Goal: Task Accomplishment & Management: Complete application form

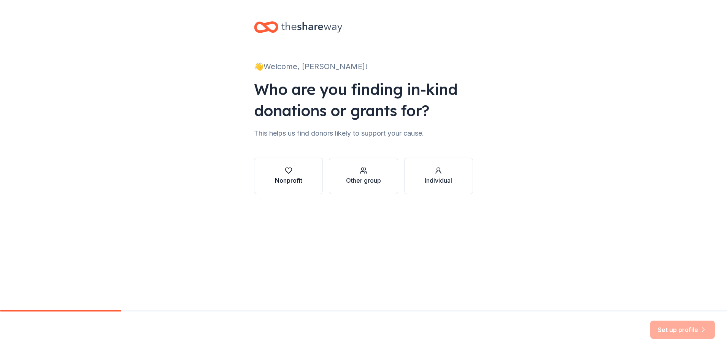
click at [290, 176] on div "Nonprofit" at bounding box center [288, 176] width 27 height 18
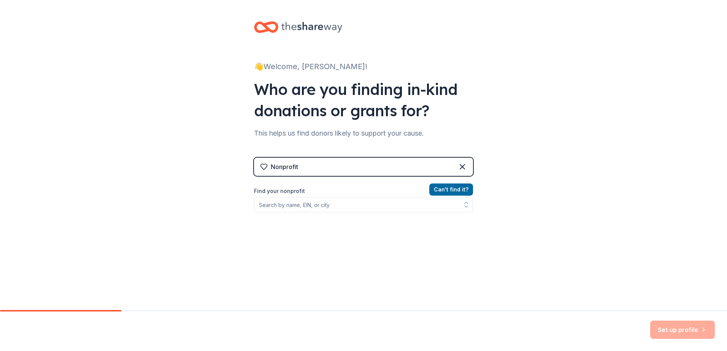
drag, startPoint x: 700, startPoint y: 0, endPoint x: 65, endPoint y: 33, distance: 635.8
click at [65, 33] on div "👋 Welcome, Michael! Who are you finding in-kind donations or grants for? This h…" at bounding box center [363, 162] width 727 height 325
click at [394, 207] on input "Find your nonprofit" at bounding box center [363, 204] width 219 height 15
type input "R"
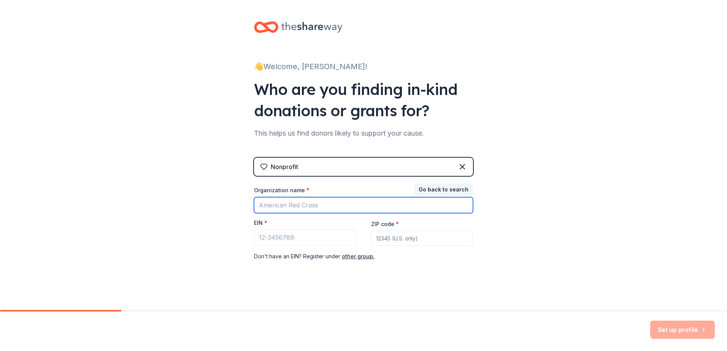
click at [288, 207] on input "Organization name *" at bounding box center [363, 205] width 219 height 16
type input "The Invisible Enemy"
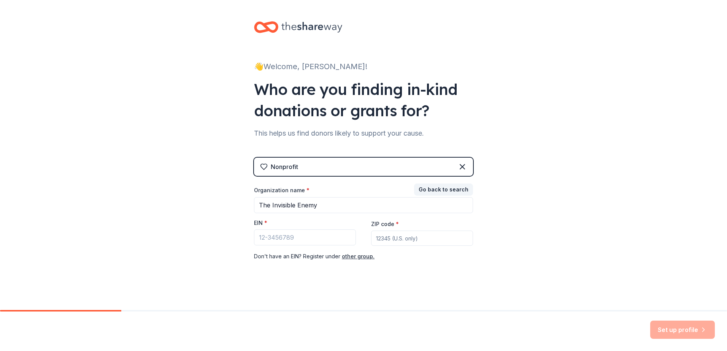
type input "78245"
drag, startPoint x: 390, startPoint y: 240, endPoint x: 355, endPoint y: 240, distance: 35.0
click at [355, 240] on div "Organization name * The Invisible Enemy EIN * ZIP code * 78245 Don ' t have an …" at bounding box center [363, 224] width 219 height 75
click at [256, 238] on input "EIN *" at bounding box center [305, 238] width 102 height 16
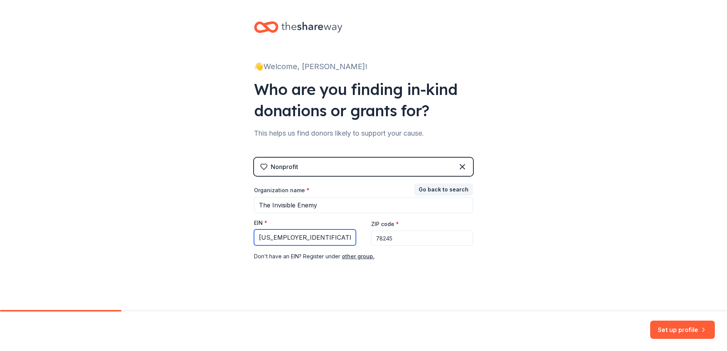
type input "92-3486613"
click at [378, 241] on input "78245" at bounding box center [422, 238] width 102 height 15
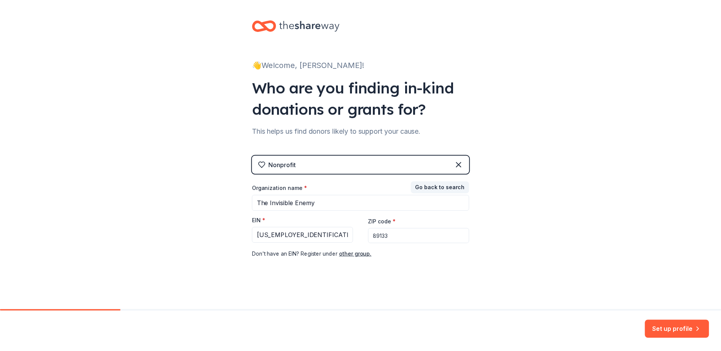
scroll to position [3, 0]
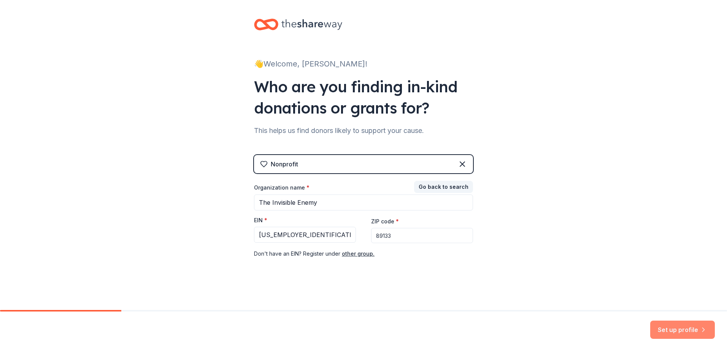
type input "89133"
click at [678, 332] on button "Set up profile" at bounding box center [682, 330] width 65 height 18
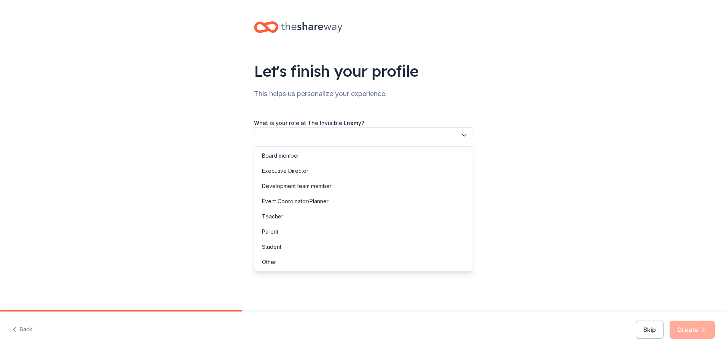
click at [463, 135] on icon "button" at bounding box center [464, 136] width 8 height 8
click at [284, 156] on div "Board member" at bounding box center [280, 155] width 37 height 9
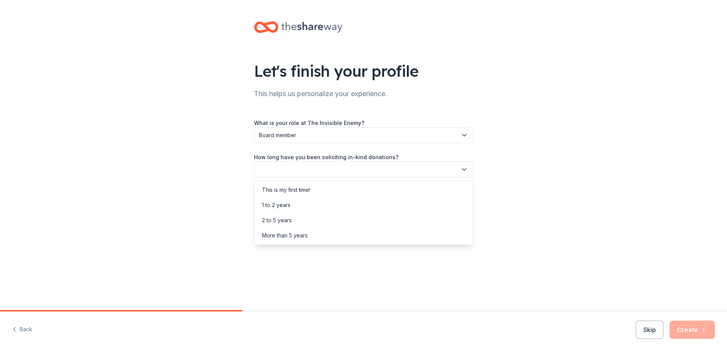
click at [464, 170] on icon "button" at bounding box center [464, 170] width 8 height 8
click at [275, 189] on div "This is my first time!" at bounding box center [286, 190] width 48 height 9
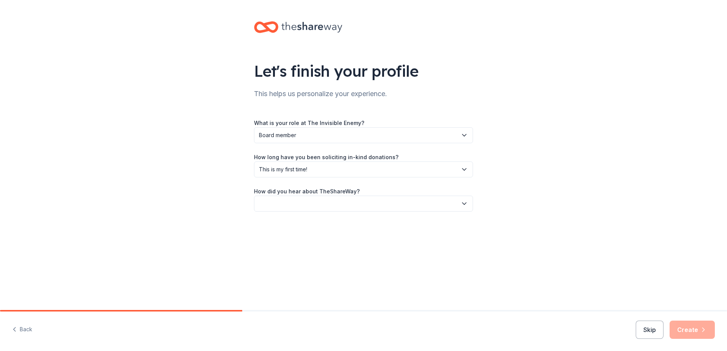
click at [465, 202] on icon "button" at bounding box center [464, 204] width 8 height 8
click at [272, 224] on div "Friend or colleague" at bounding box center [286, 224] width 49 height 9
click at [690, 328] on button "Create" at bounding box center [692, 330] width 45 height 18
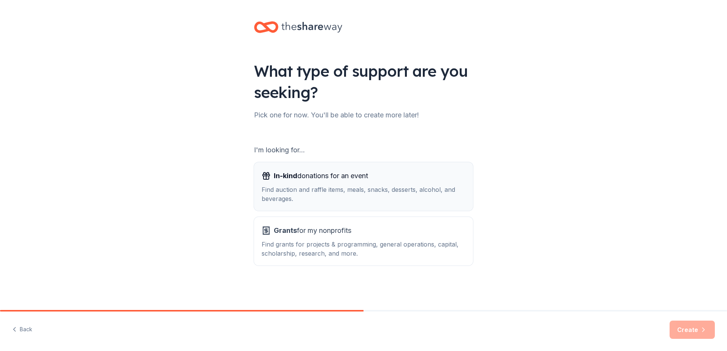
click at [317, 184] on div "In-kind donations for an event Find auction and raffle items, meals, snacks, de…" at bounding box center [364, 186] width 204 height 33
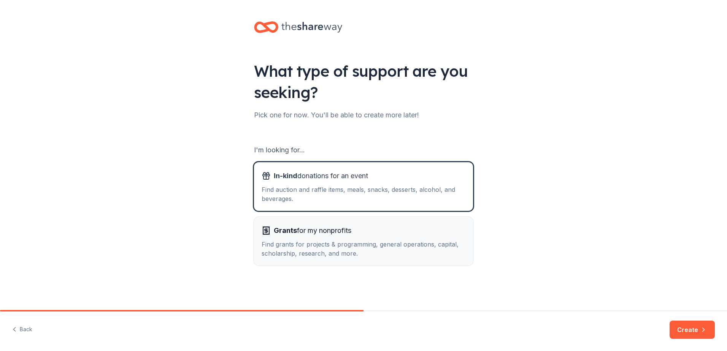
click at [309, 242] on div "Find grants for projects & programming, general operations, capital, scholarshi…" at bounding box center [364, 249] width 204 height 18
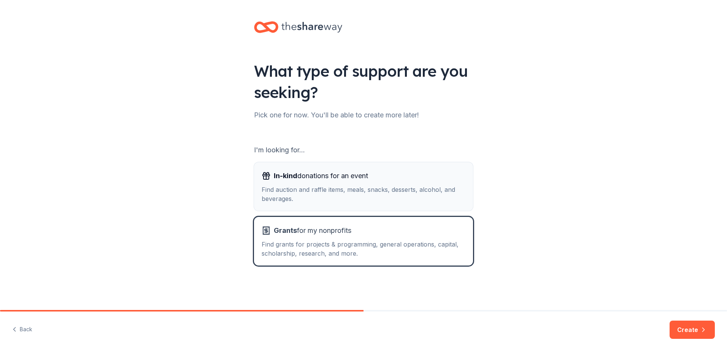
click at [313, 186] on div "Find auction and raffle items, meals, snacks, desserts, alcohol, and beverages." at bounding box center [364, 194] width 204 height 18
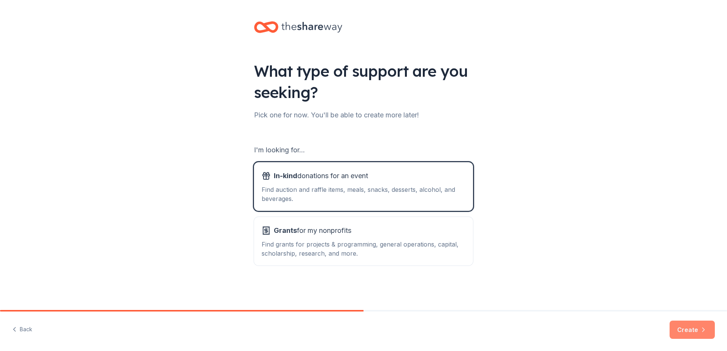
click at [692, 330] on button "Create" at bounding box center [692, 330] width 45 height 18
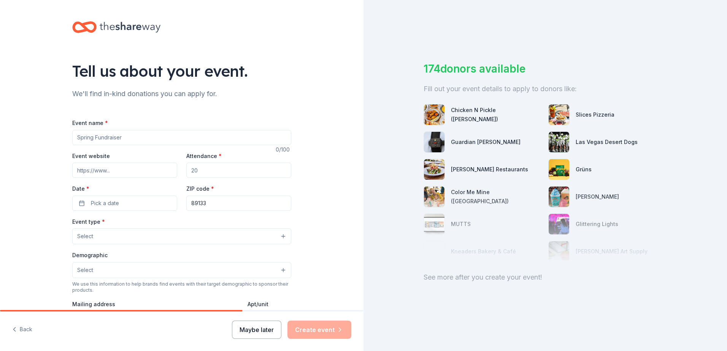
click at [252, 330] on button "Maybe later" at bounding box center [256, 330] width 49 height 18
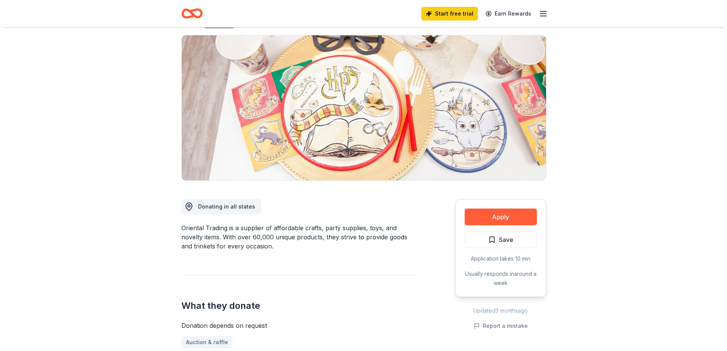
scroll to position [76, 0]
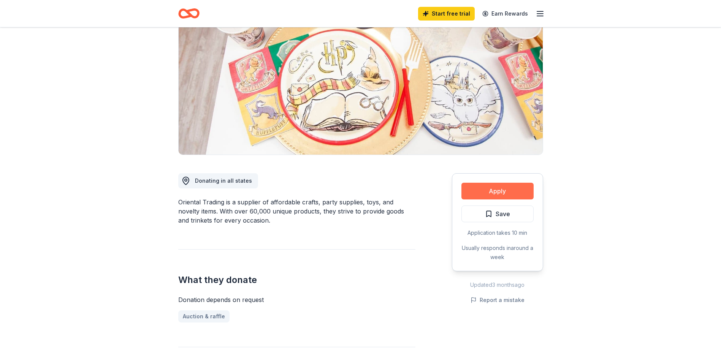
click at [487, 190] on button "Apply" at bounding box center [498, 191] width 72 height 17
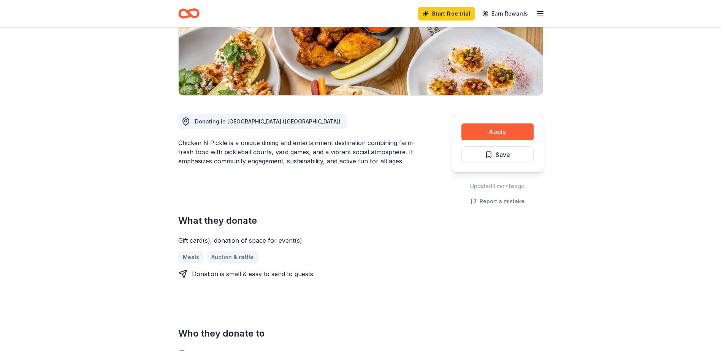
scroll to position [152, 0]
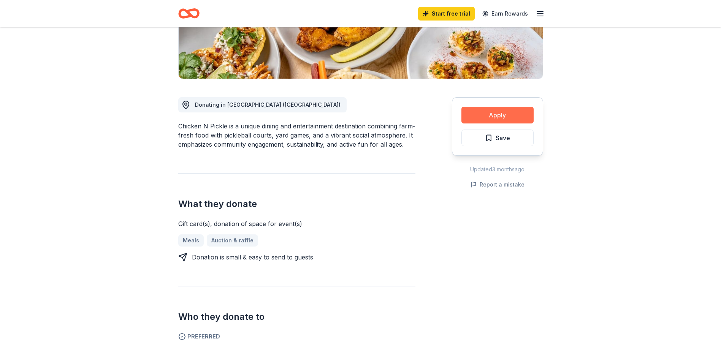
click at [493, 114] on button "Apply" at bounding box center [498, 115] width 72 height 17
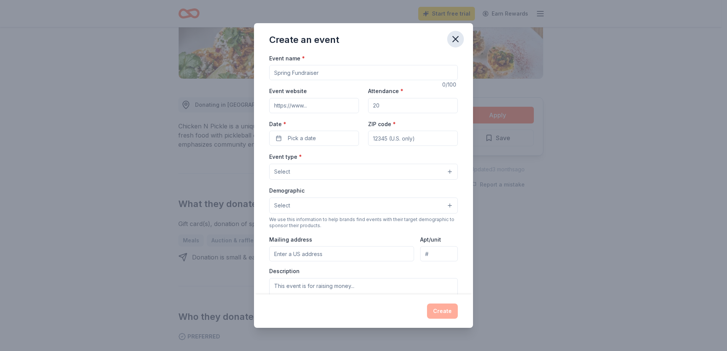
click at [454, 40] on icon "button" at bounding box center [455, 38] width 5 height 5
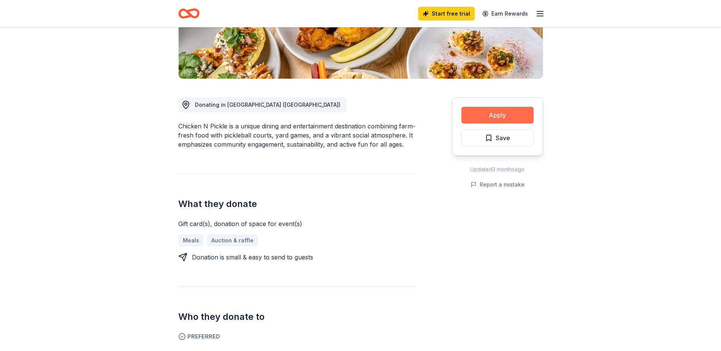
click at [495, 116] on button "Apply" at bounding box center [498, 115] width 72 height 17
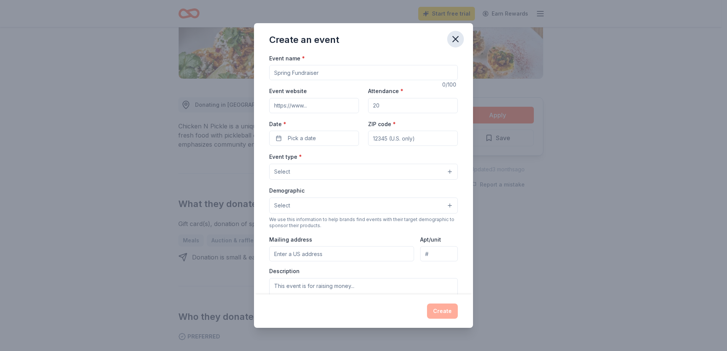
click at [457, 38] on icon "button" at bounding box center [455, 38] width 5 height 5
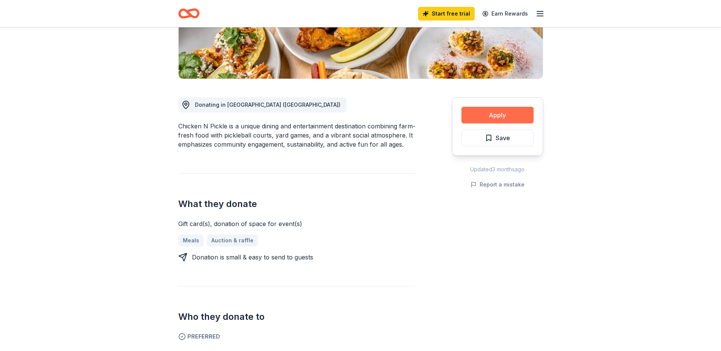
click at [492, 117] on button "Apply" at bounding box center [498, 115] width 72 height 17
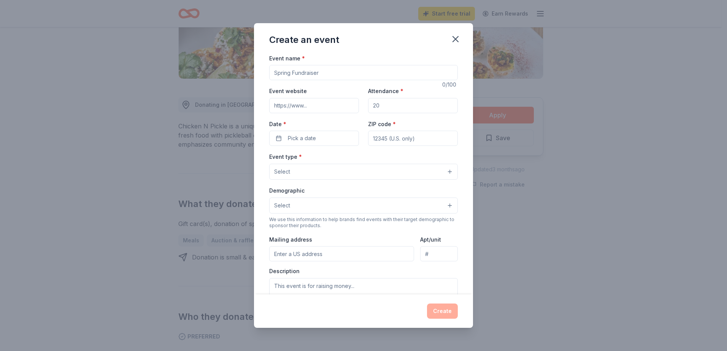
click at [319, 73] on input "Event name *" at bounding box center [363, 72] width 189 height 15
type input "TIE October Wine & Dine Fundraiser"
click at [310, 108] on input "Event website" at bounding box center [314, 105] width 90 height 15
paste input "TheInvisibleEnemy.org"
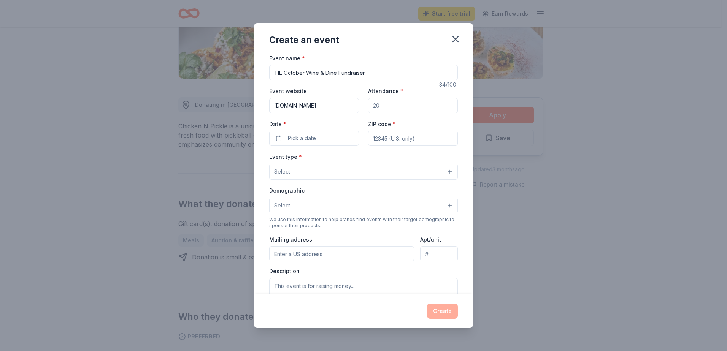
click at [376, 105] on input "Attendance *" at bounding box center [413, 105] width 90 height 15
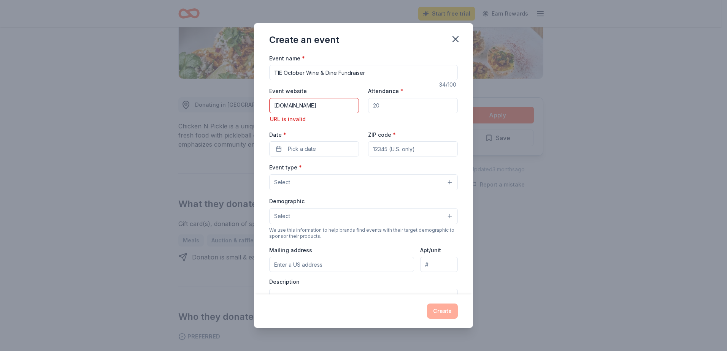
click at [287, 105] on input "TheInvisibleEnemy.org" at bounding box center [314, 105] width 90 height 15
paste input "https://theinvisiblee"
type input "[URL][DOMAIN_NAME]"
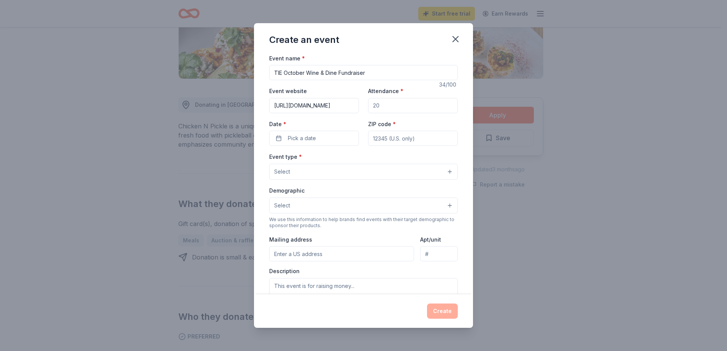
click at [401, 106] on input "Attendance *" at bounding box center [413, 105] width 90 height 15
click at [379, 105] on input "Attendance *" at bounding box center [413, 105] width 90 height 15
drag, startPoint x: 370, startPoint y: 105, endPoint x: 387, endPoint y: 105, distance: 17.1
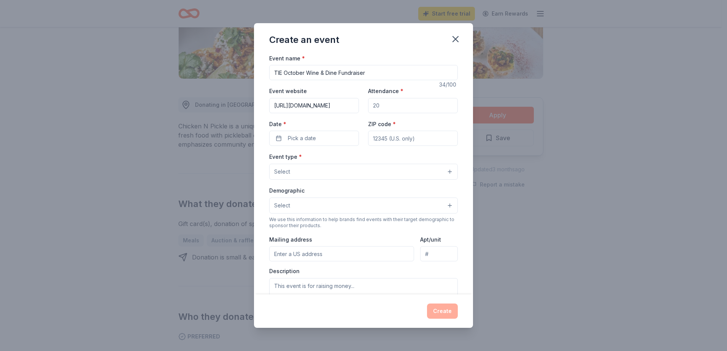
click at [387, 105] on input "Attendance *" at bounding box center [413, 105] width 90 height 15
click at [374, 106] on input "Attendance *" at bounding box center [413, 105] width 90 height 15
click at [375, 106] on input "Attendance *" at bounding box center [413, 105] width 90 height 15
type input "100"
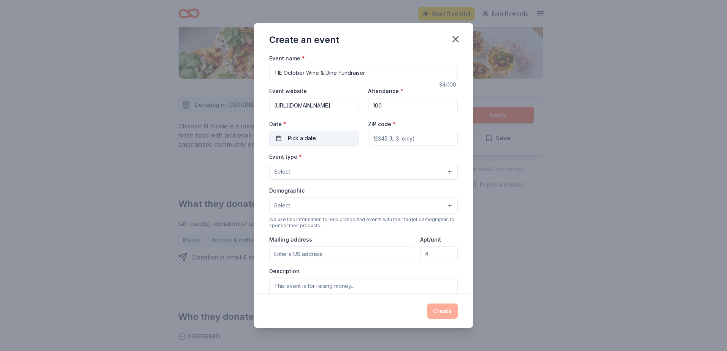
click at [313, 139] on span "Pick a date" at bounding box center [302, 138] width 28 height 9
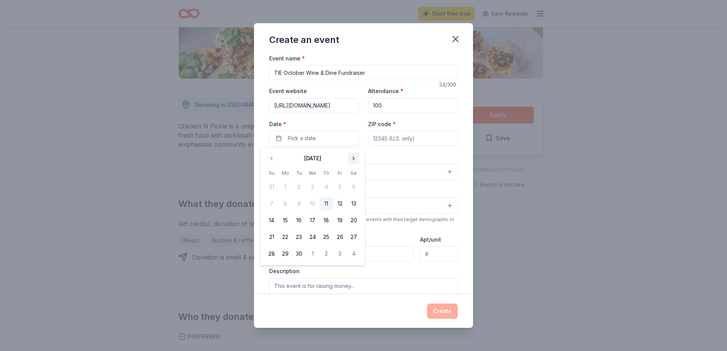
click at [353, 158] on button "Go to next month" at bounding box center [353, 158] width 11 height 11
click at [325, 220] on button "16" at bounding box center [326, 221] width 14 height 14
click at [605, 135] on div "Create an event Event name * TIE October Wine & Dine Fundraiser 34 /100 Event w…" at bounding box center [363, 175] width 727 height 351
click at [388, 137] on input "ZIP code *" at bounding box center [413, 138] width 90 height 15
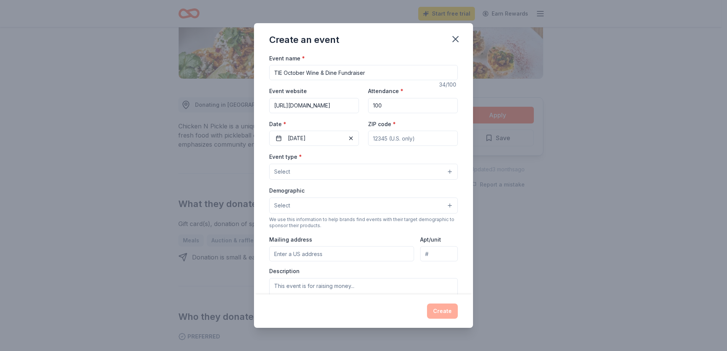
paste input "89130"
type input "89130"
click at [443, 171] on button "Select" at bounding box center [363, 172] width 189 height 16
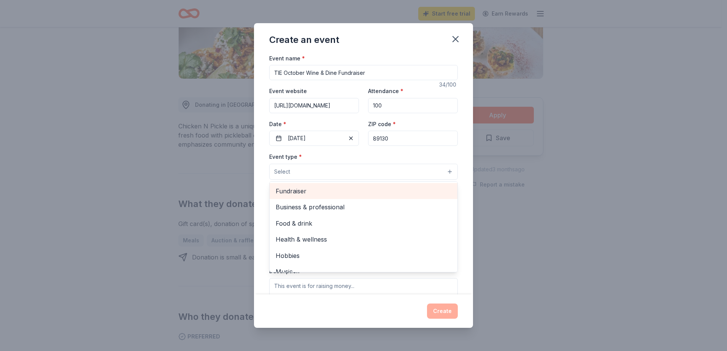
click at [298, 192] on span "Fundraiser" at bounding box center [364, 191] width 176 height 10
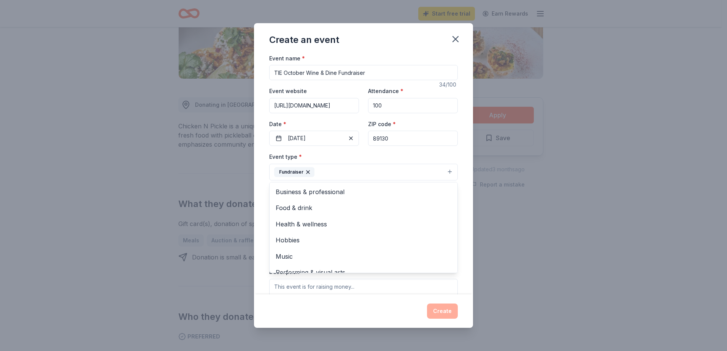
click at [575, 175] on div "Create an event Event name * TIE October Wine & Dine Fundraiser 34 /100 Event w…" at bounding box center [363, 175] width 727 height 351
click at [443, 206] on button "Select" at bounding box center [363, 206] width 189 height 16
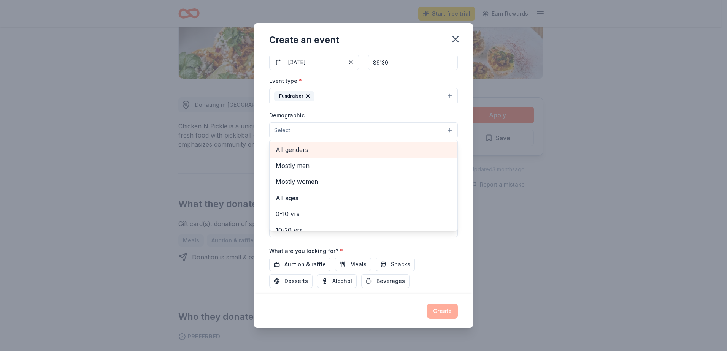
click at [287, 149] on span "All genders" at bounding box center [364, 150] width 176 height 10
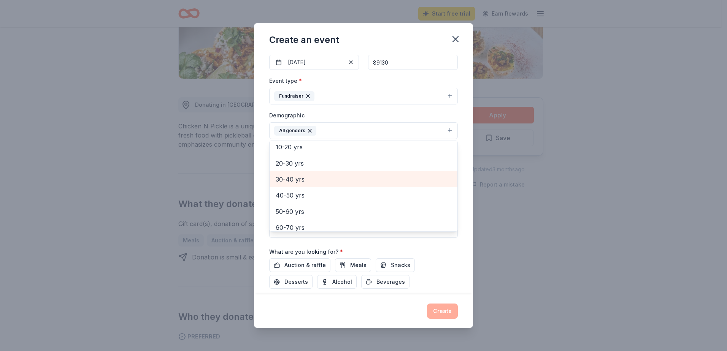
click at [297, 180] on span "30-40 yrs" at bounding box center [364, 180] width 176 height 10
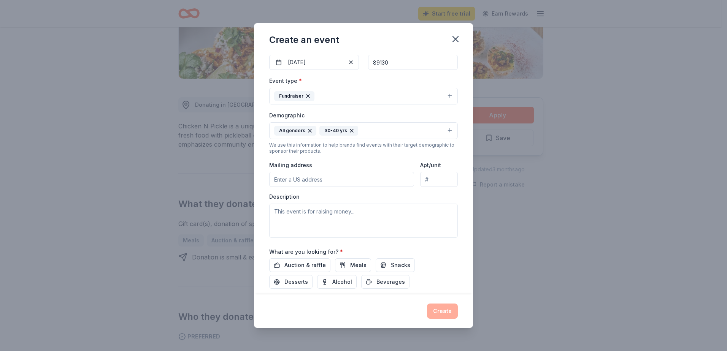
click at [444, 131] on button "All genders 30-40 yrs" at bounding box center [363, 130] width 189 height 17
click at [444, 130] on button "All genders 30-40 yrs" at bounding box center [363, 130] width 189 height 17
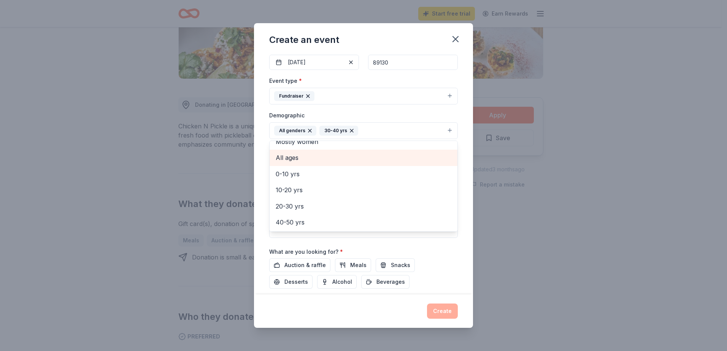
scroll to position [76, 0]
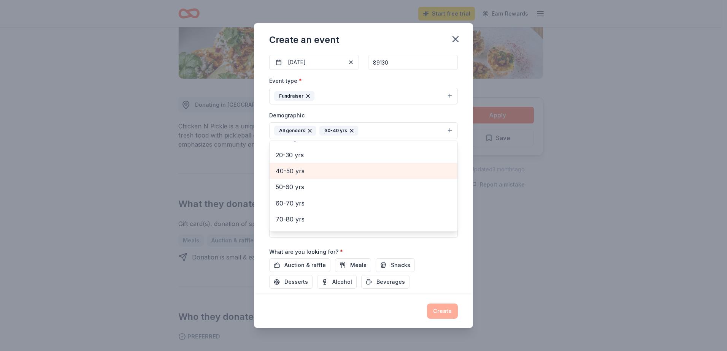
click at [287, 171] on span "40-50 yrs" at bounding box center [364, 171] width 176 height 10
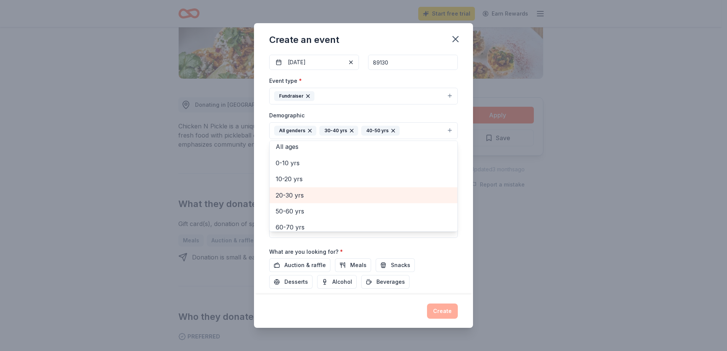
scroll to position [74, 0]
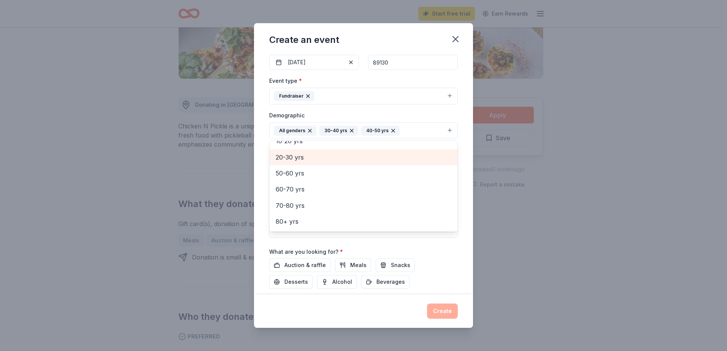
click at [284, 157] on span "20-30 yrs" at bounding box center [364, 157] width 176 height 10
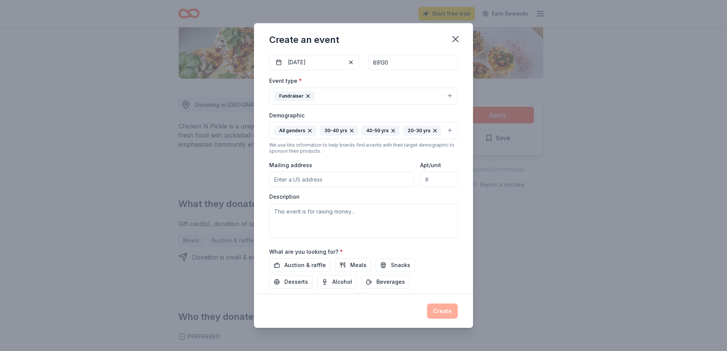
drag, startPoint x: 291, startPoint y: 144, endPoint x: 323, endPoint y: 130, distance: 34.6
click at [323, 130] on div "All genders 30-40 yrs 40-50 yrs 20-30 yrs" at bounding box center [357, 131] width 167 height 10
click at [350, 130] on icon "button" at bounding box center [351, 130] width 3 height 3
click at [349, 130] on icon "button" at bounding box center [351, 131] width 6 height 6
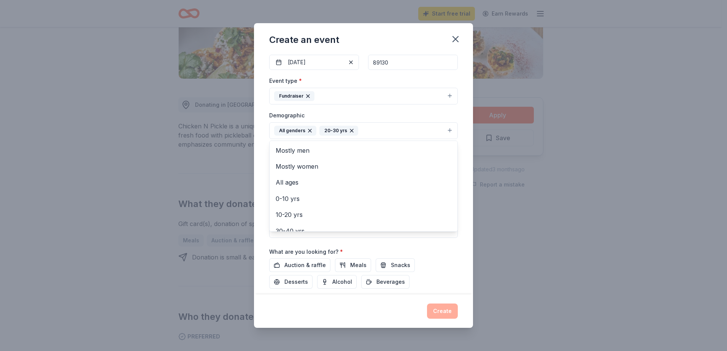
click at [444, 130] on button "All genders 20-30 yrs" at bounding box center [363, 130] width 189 height 17
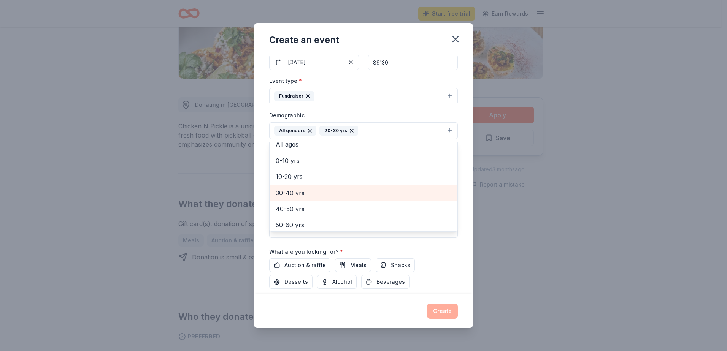
click at [283, 193] on span "30-40 yrs" at bounding box center [364, 193] width 176 height 10
click at [283, 193] on span "40-50 yrs" at bounding box center [364, 193] width 176 height 10
click at [284, 198] on span "50-60 yrs" at bounding box center [364, 193] width 176 height 10
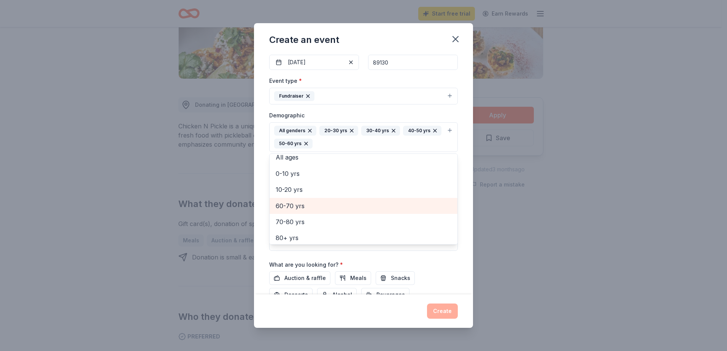
click at [286, 206] on span "60-70 yrs" at bounding box center [364, 206] width 176 height 10
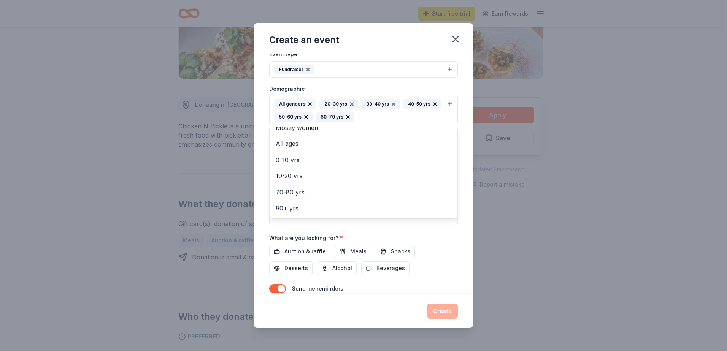
scroll to position [136, 0]
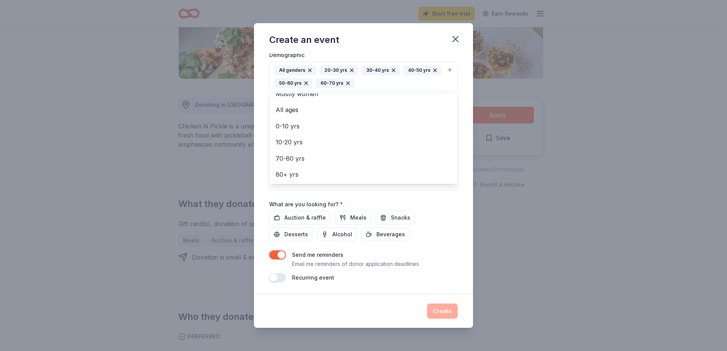
click at [276, 217] on div "Event name * TIE October Wine & Dine Fundraiser 34 /100 Event website https://t…" at bounding box center [363, 100] width 189 height 366
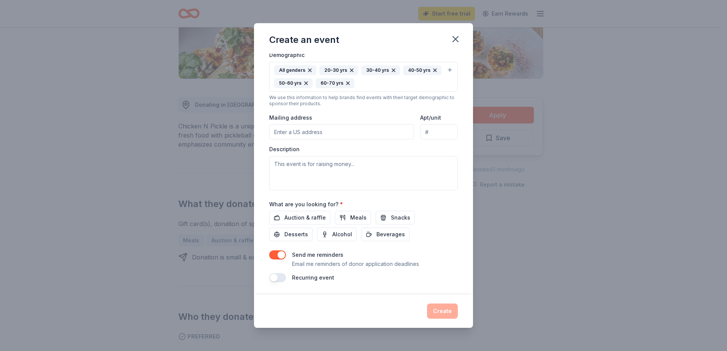
click at [290, 132] on input "Mailing address" at bounding box center [341, 131] width 145 height 15
paste input "PO BOX 55657 | LAS VEGAS, NV 89129 | 855-513-6369"
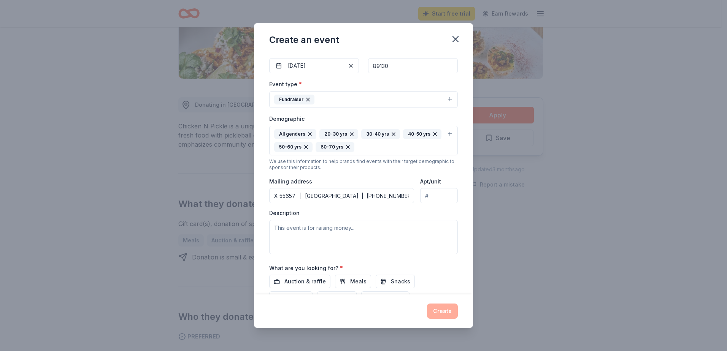
scroll to position [98, 0]
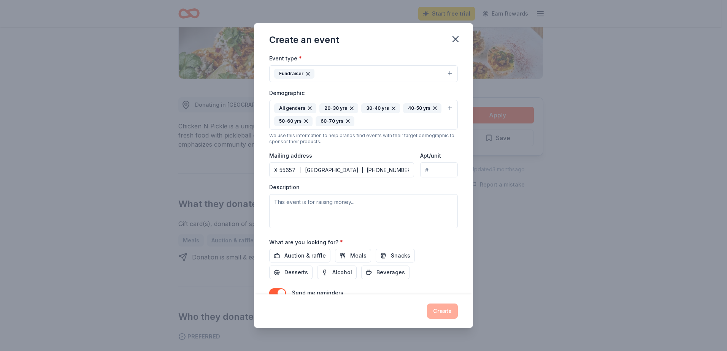
click at [285, 170] on input "PO BOX 55657 | LAS VEGAS, NV 89129 | 855-513-6369" at bounding box center [341, 169] width 145 height 15
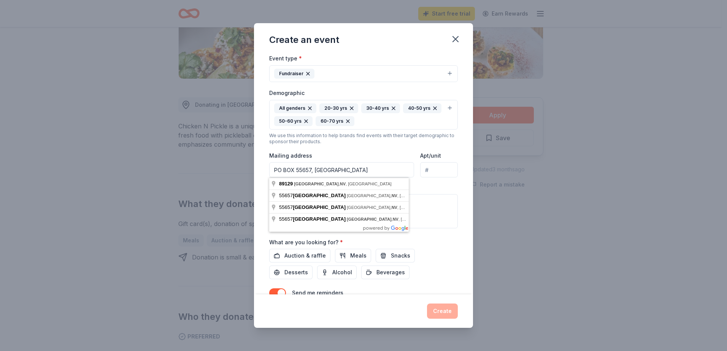
type input "PO BOX 55657, LAS VEGAS, NV 89129"
click at [665, 181] on div "Create an event Event name * TIE October Wine & Dine Fundraiser 34 /100 Event w…" at bounding box center [363, 175] width 727 height 351
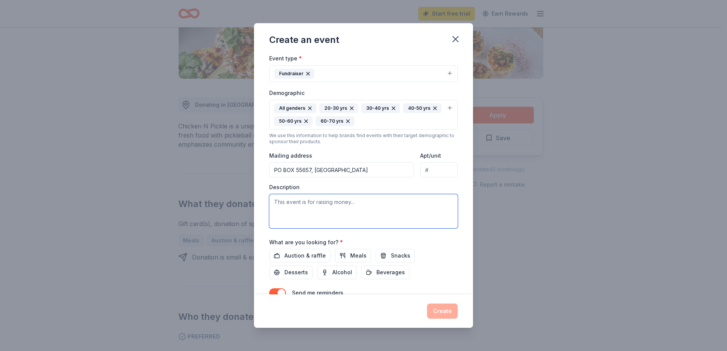
click at [275, 201] on textarea at bounding box center [363, 211] width 189 height 34
paste textarea "For decades, thousands of U.S. military and civilian personnel have been under …"
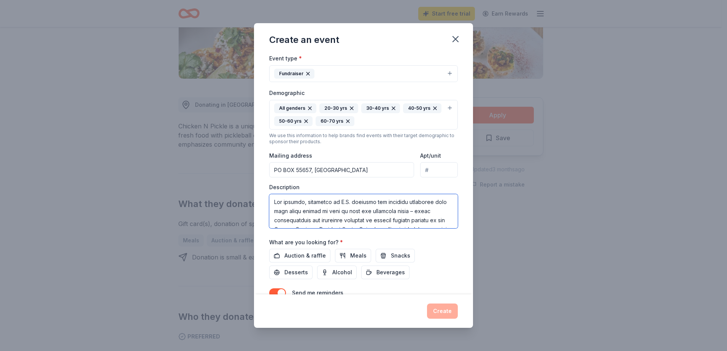
paste textarea "For decades, thousands of U.S. military and civilian personnel have been under …"
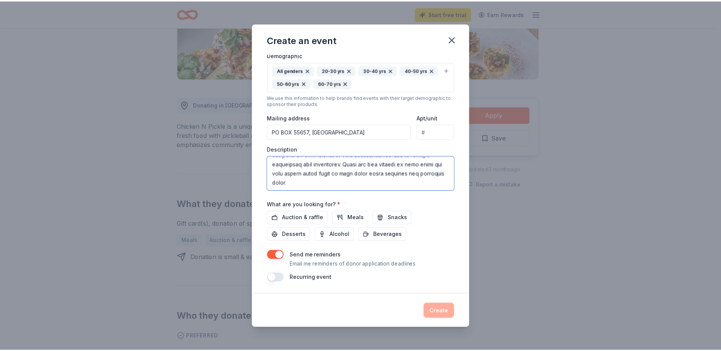
scroll to position [438, 0]
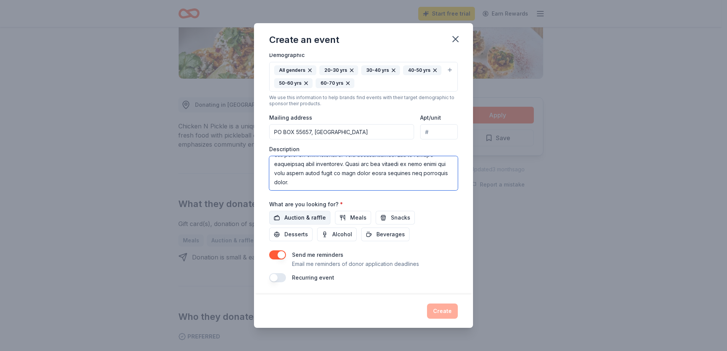
type textarea "For decades, thousands of U.S. military and civilian personnel have been under …"
click at [297, 217] on span "Auction & raffle" at bounding box center [304, 217] width 41 height 9
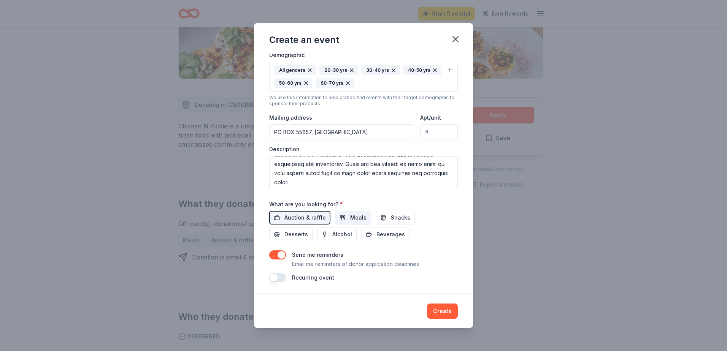
click at [351, 217] on span "Meals" at bounding box center [358, 217] width 16 height 9
click at [392, 219] on span "Snacks" at bounding box center [400, 217] width 19 height 9
click at [440, 311] on button "Create" at bounding box center [442, 311] width 31 height 15
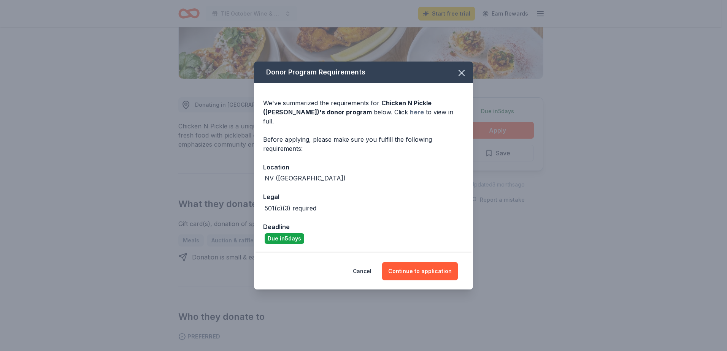
click at [410, 117] on link "here" at bounding box center [417, 112] width 14 height 9
click at [422, 267] on button "Continue to application" at bounding box center [420, 271] width 76 height 18
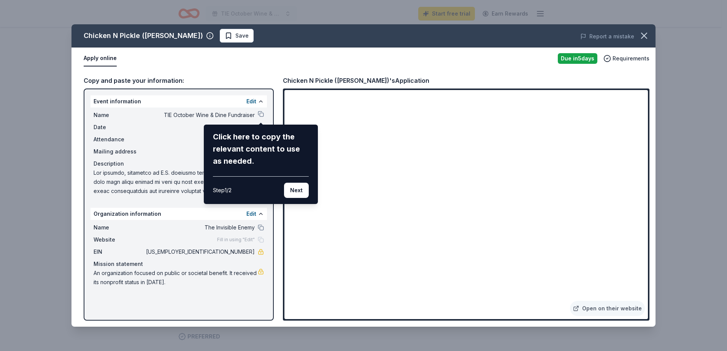
click at [221, 309] on div "Chicken N Pickle (Henderson) Save Report a mistake Apply online Due in 5 days R…" at bounding box center [363, 175] width 584 height 303
click at [179, 184] on div "Chicken N Pickle (Henderson) Save Report a mistake Apply online Due in 5 days R…" at bounding box center [363, 175] width 584 height 303
click at [296, 190] on button "Next" at bounding box center [296, 190] width 25 height 15
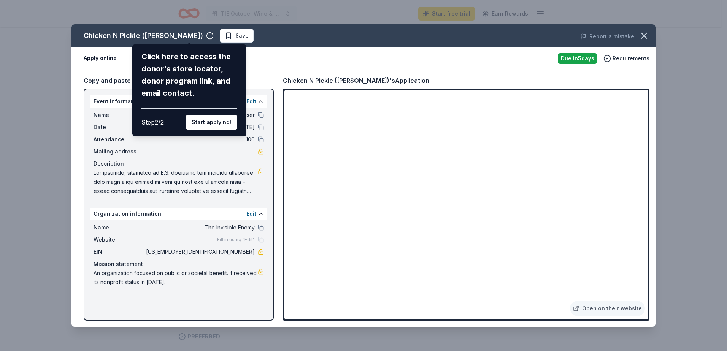
click at [248, 241] on div "Chicken N Pickle (Henderson) Click here to access the donor's store locator, do…" at bounding box center [363, 175] width 584 height 303
click at [262, 214] on div "Chicken N Pickle (Henderson) Click here to access the donor's store locator, do…" at bounding box center [363, 175] width 584 height 303
click at [159, 215] on div "Chicken N Pickle (Henderson) Click here to access the donor's store locator, do…" at bounding box center [363, 175] width 584 height 303
click at [205, 123] on button "Start applying!" at bounding box center [212, 122] width 52 height 15
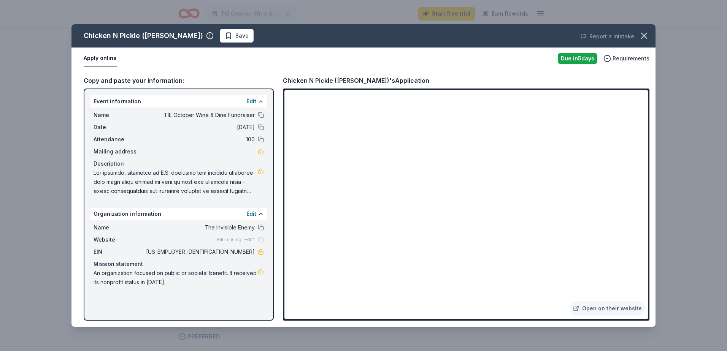
click at [252, 241] on span "Fill in using "Edit"" at bounding box center [236, 240] width 38 height 6
click at [261, 215] on button at bounding box center [261, 214] width 6 height 6
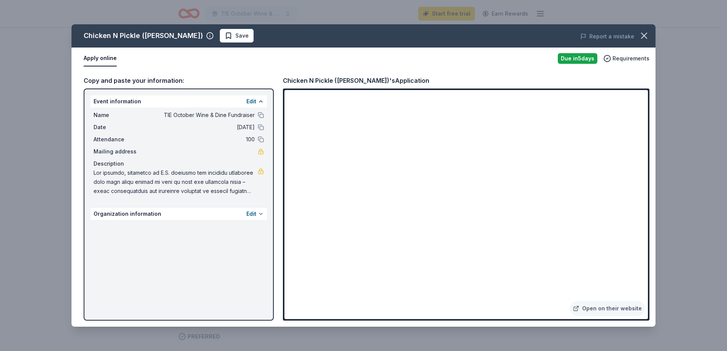
click at [261, 215] on button at bounding box center [261, 214] width 6 height 6
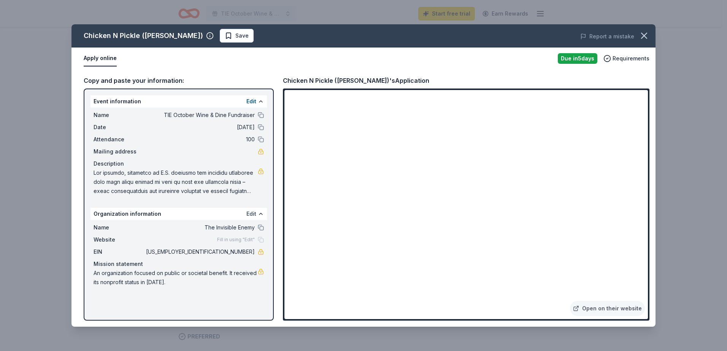
click at [249, 214] on button "Edit" at bounding box center [251, 213] width 10 height 9
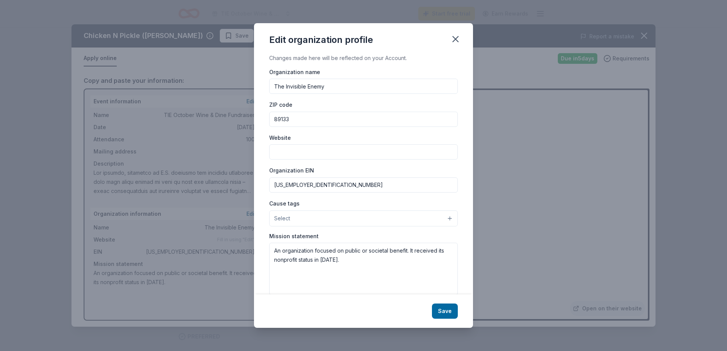
click at [314, 152] on input "Website" at bounding box center [363, 151] width 189 height 15
paste input "[URL][DOMAIN_NAME]"
type input "[URL][DOMAIN_NAME]"
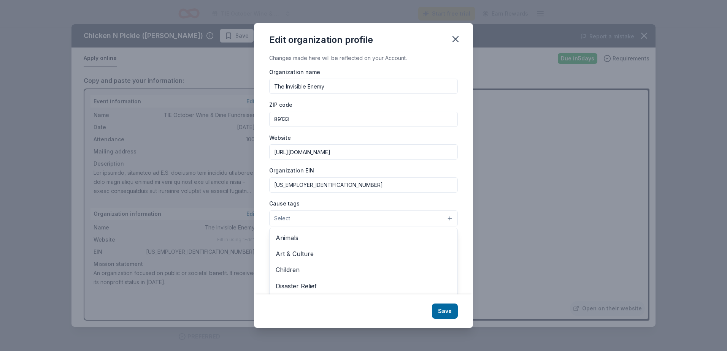
click at [444, 219] on button "Select" at bounding box center [363, 219] width 189 height 16
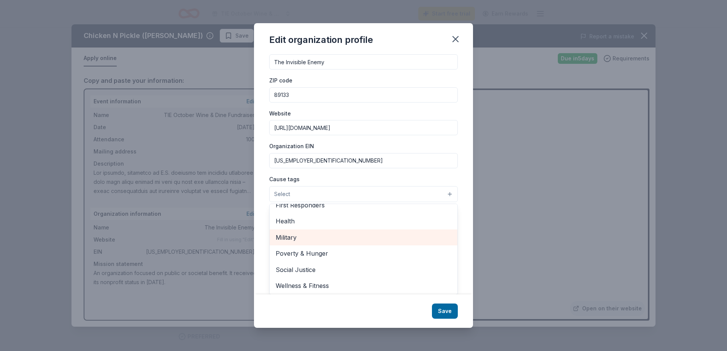
scroll to position [106, 0]
click at [286, 236] on span "Military" at bounding box center [364, 237] width 176 height 10
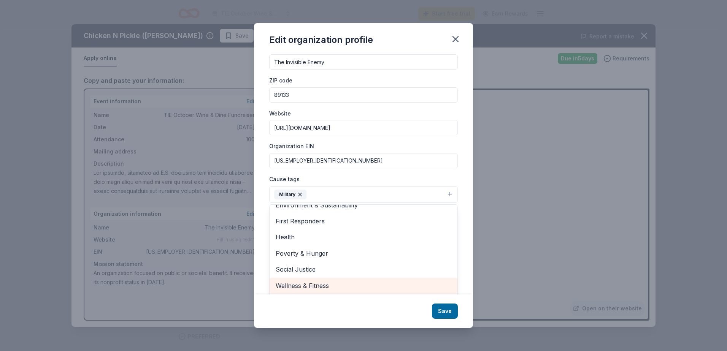
click at [290, 286] on span "Wellness & Fitness" at bounding box center [364, 286] width 176 height 10
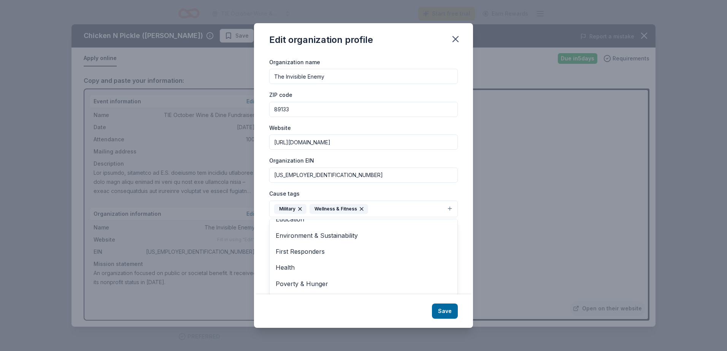
scroll to position [25, 0]
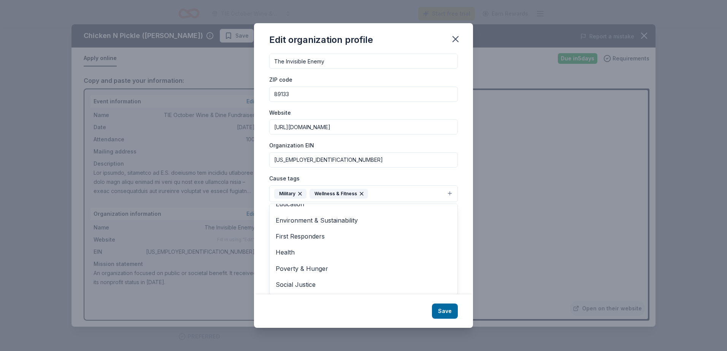
click at [444, 309] on div "Edit organization profile Changes made here will be reflected on your Account. …" at bounding box center [363, 175] width 219 height 305
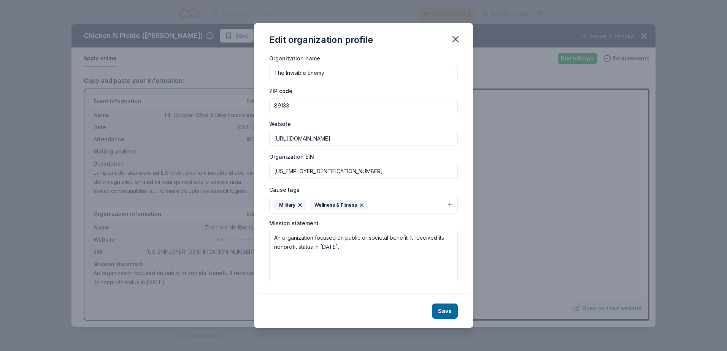
drag, startPoint x: 274, startPoint y: 138, endPoint x: 381, endPoint y: 141, distance: 106.9
click at [381, 141] on input "[URL][DOMAIN_NAME]" at bounding box center [363, 138] width 189 height 15
drag, startPoint x: 275, startPoint y: 238, endPoint x: 359, endPoint y: 255, distance: 85.2
click at [359, 255] on textarea "An organization focused on public or societal benefit. It received its nonprofi…" at bounding box center [363, 256] width 189 height 52
paste textarea "Our Mission: Enact legislation that guarantees comprehensive medical treatment …"
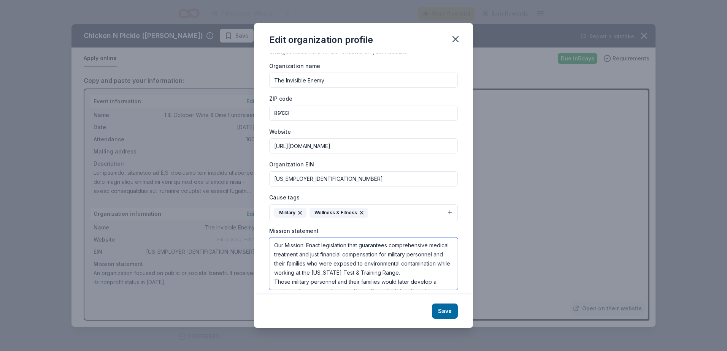
scroll to position [0, 0]
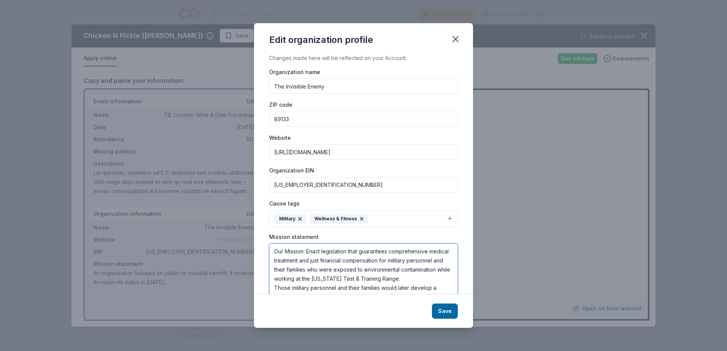
type textarea "Our Mission: Enact legislation that guarantees comprehensive medical treatment …"
drag, startPoint x: 273, startPoint y: 87, endPoint x: 360, endPoint y: 90, distance: 87.5
click at [360, 90] on input "The Invisible Enemy" at bounding box center [363, 86] width 189 height 15
click at [430, 49] on div "Edit organization profile" at bounding box center [363, 38] width 219 height 30
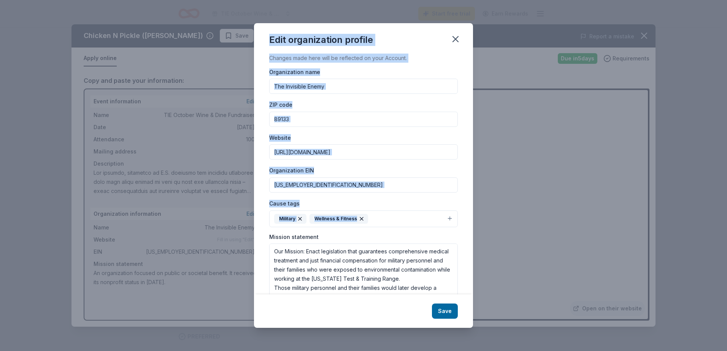
scroll to position [14, 0]
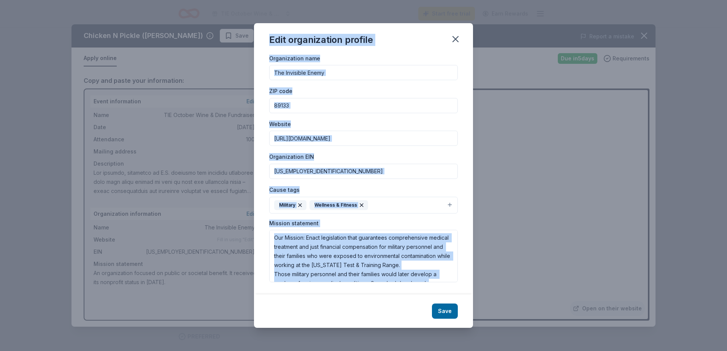
drag, startPoint x: 270, startPoint y: 39, endPoint x: 401, endPoint y: 298, distance: 289.7
click at [401, 298] on div "Edit organization profile Changes made here will be reflected on your Account. …" at bounding box center [363, 175] width 219 height 305
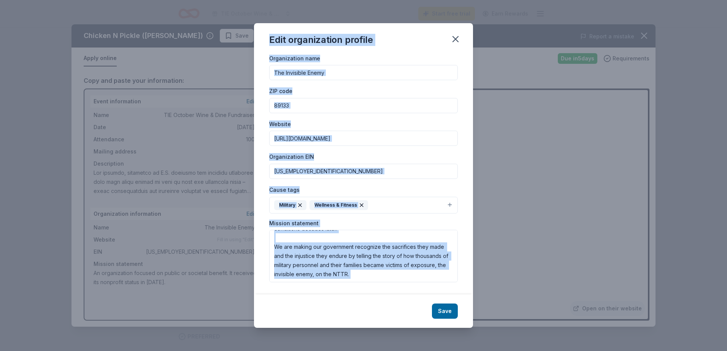
scroll to position [82, 0]
copy div "Edit organization profile Changes made here will be reflected on your Account. …"
click at [417, 37] on div "Edit organization profile" at bounding box center [363, 38] width 219 height 30
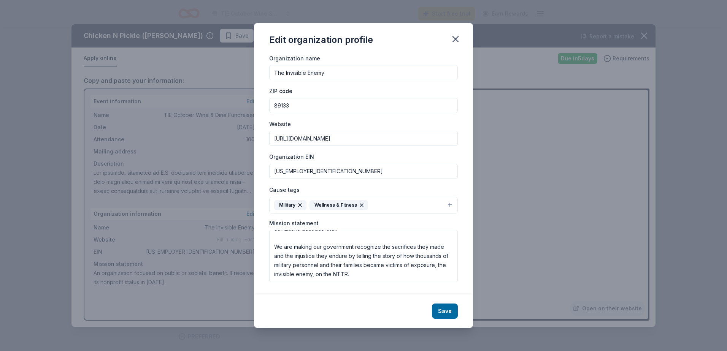
drag, startPoint x: 272, startPoint y: 71, endPoint x: 373, endPoint y: 72, distance: 100.8
click at [373, 72] on input "The Invisible Enemy" at bounding box center [363, 72] width 189 height 15
click at [425, 120] on div "Website https://theinvisibleenemy.org" at bounding box center [363, 132] width 189 height 27
drag, startPoint x: 275, startPoint y: 106, endPoint x: 302, endPoint y: 106, distance: 27.4
click at [302, 106] on input "89133" at bounding box center [363, 105] width 189 height 15
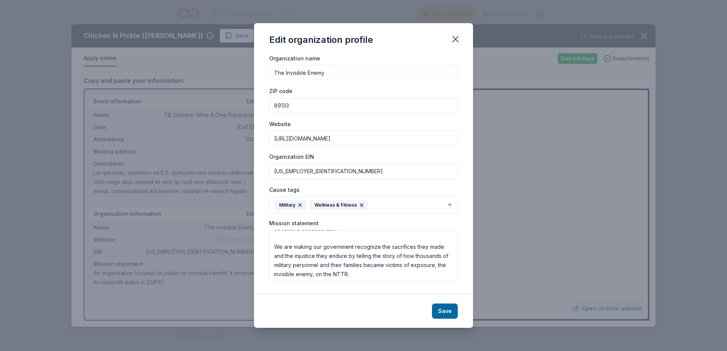
click at [417, 35] on div "Edit organization profile" at bounding box center [363, 38] width 219 height 30
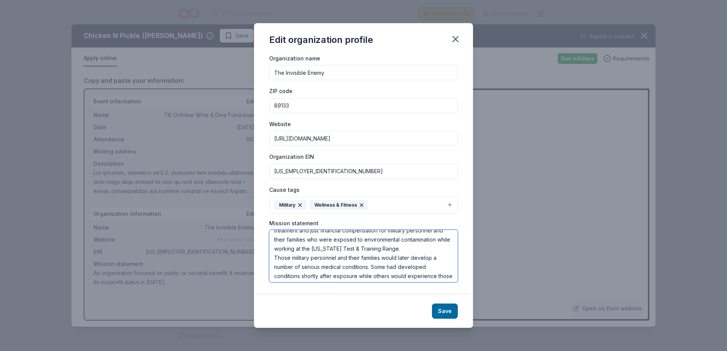
scroll to position [0, 0]
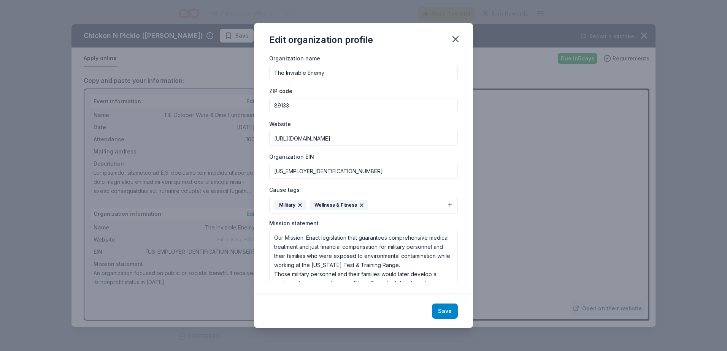
click at [444, 312] on button "Save" at bounding box center [445, 311] width 26 height 15
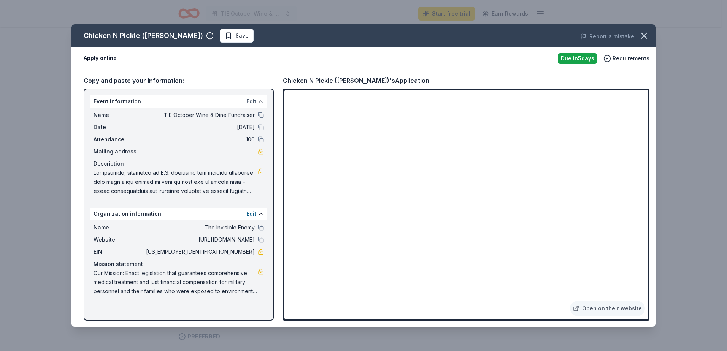
click at [251, 102] on button "Edit" at bounding box center [251, 101] width 10 height 9
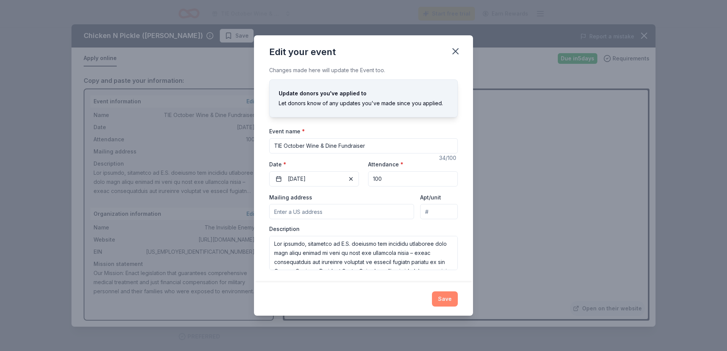
click at [445, 299] on button "Save" at bounding box center [445, 299] width 26 height 15
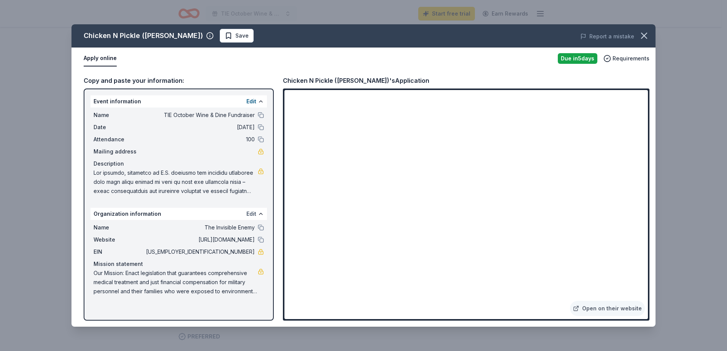
click at [250, 213] on button "Edit" at bounding box center [251, 213] width 10 height 9
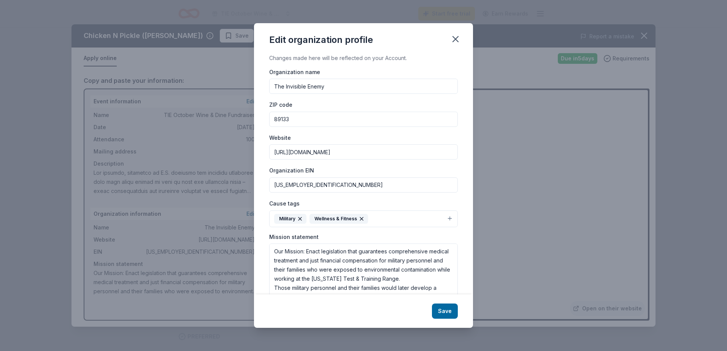
click at [291, 118] on input "89133" at bounding box center [363, 119] width 189 height 15
type input "89129"
click at [445, 313] on button "Save" at bounding box center [445, 311] width 26 height 15
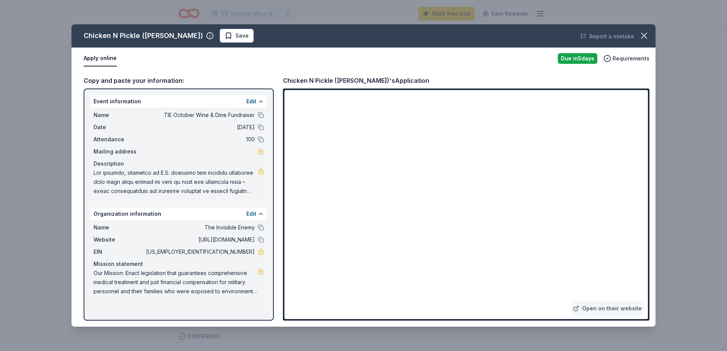
click at [93, 59] on button "Apply online" at bounding box center [100, 59] width 33 height 16
click at [92, 60] on button "Apply online" at bounding box center [100, 59] width 33 height 16
click at [94, 65] on button "Apply online" at bounding box center [100, 59] width 33 height 16
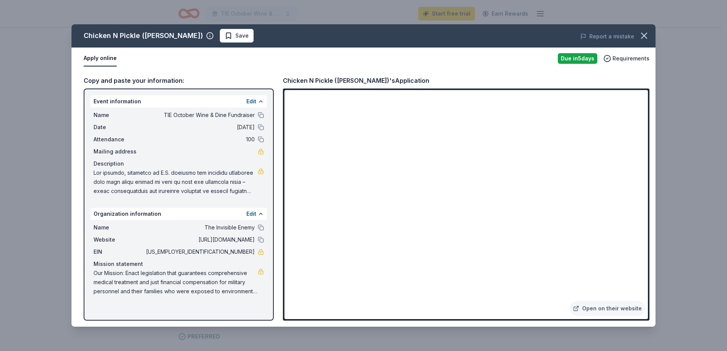
click at [94, 65] on button "Apply online" at bounding box center [100, 59] width 33 height 16
click at [627, 59] on span "Requirements" at bounding box center [631, 58] width 37 height 9
click at [572, 61] on div "Due in 5 days" at bounding box center [578, 58] width 40 height 11
click at [235, 35] on span "Save" at bounding box center [241, 35] width 13 height 9
click at [206, 36] on icon "button" at bounding box center [210, 36] width 8 height 8
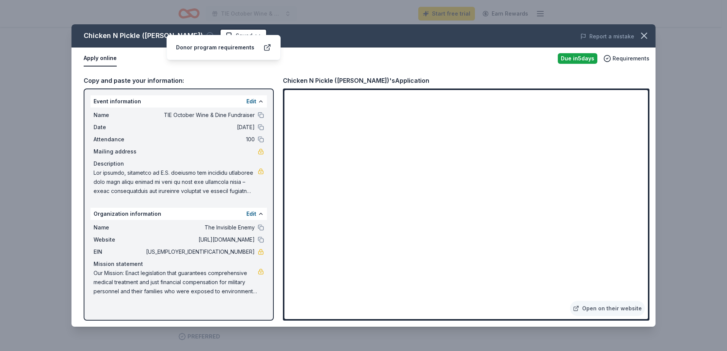
click at [206, 36] on icon "button" at bounding box center [210, 36] width 8 height 8
click at [700, 51] on div "Chicken N Pickle (Henderson) Saved Report a mistake Apply online Due in 5 days …" at bounding box center [363, 175] width 727 height 351
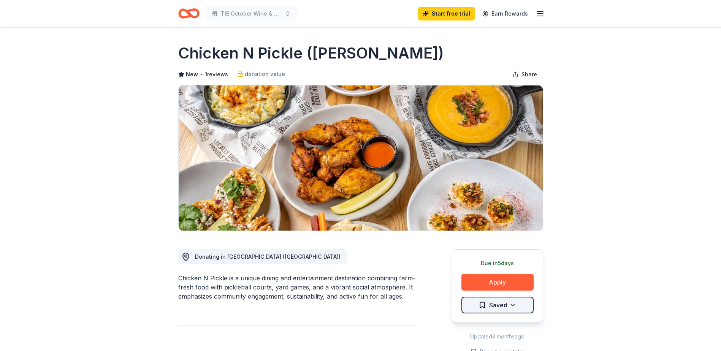
click at [491, 306] on html "TIE October Wine & Dine Fundraiser Start free trial Earn Rewards Due in 5 days …" at bounding box center [360, 175] width 721 height 351
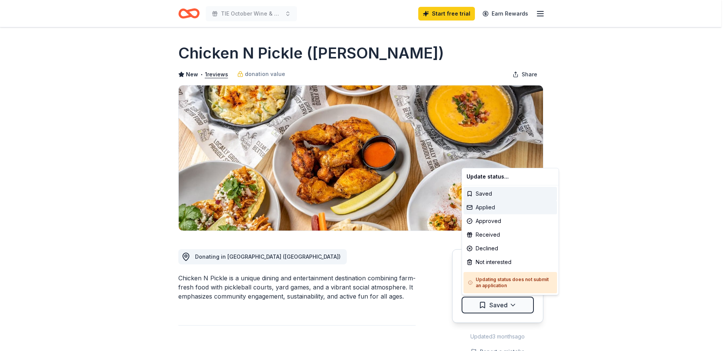
click at [482, 208] on div "Applied" at bounding box center [510, 208] width 94 height 14
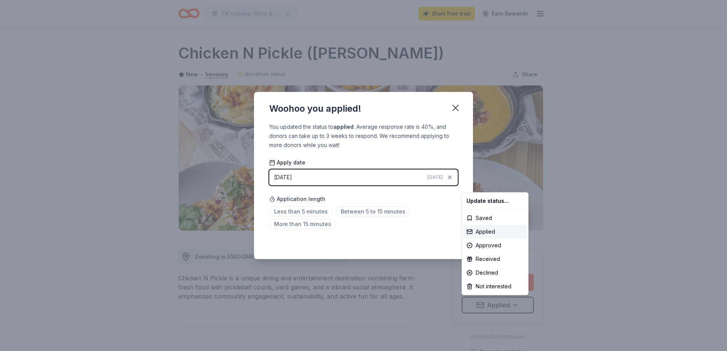
click at [313, 224] on html "TIE October Wine & Dine Fundraiser Start free trial Earn Rewards Due in 5 days …" at bounding box center [363, 175] width 727 height 351
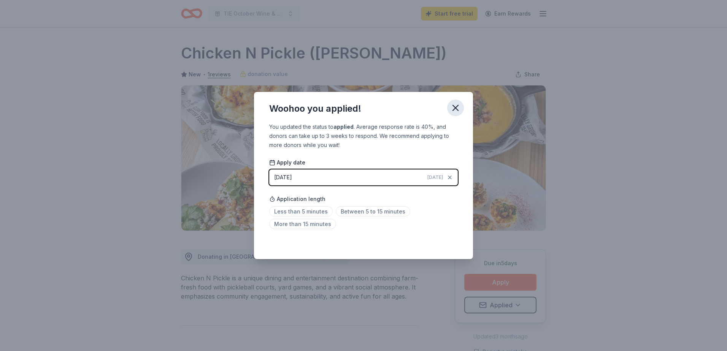
click at [457, 109] on icon "button" at bounding box center [455, 108] width 11 height 11
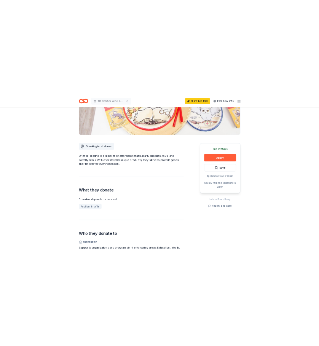
scroll to position [152, 0]
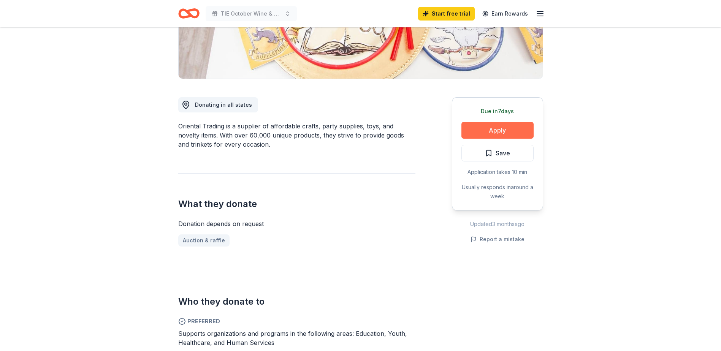
click at [500, 131] on button "Apply" at bounding box center [498, 130] width 72 height 17
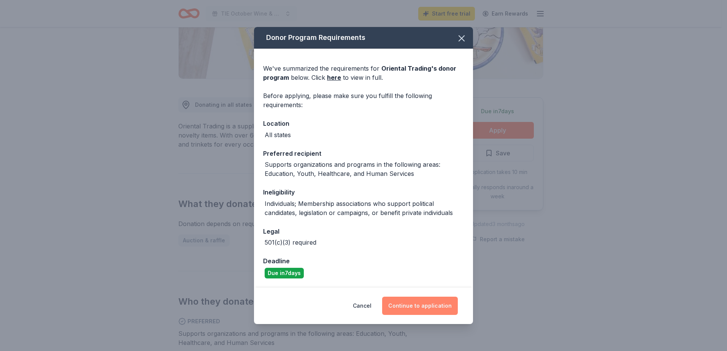
click at [417, 306] on button "Continue to application" at bounding box center [420, 306] width 76 height 18
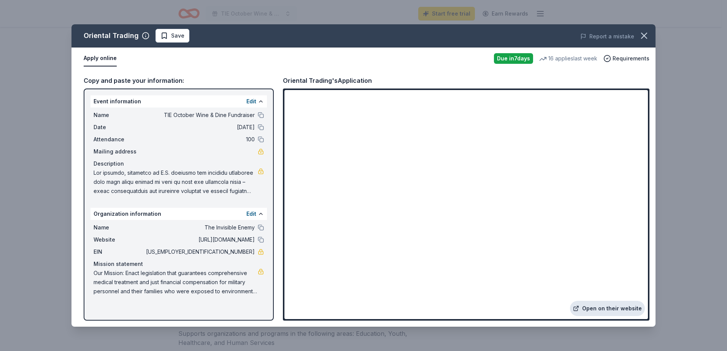
click at [608, 308] on link "Open on their website" at bounding box center [607, 308] width 75 height 15
click at [606, 309] on link "Open on their website" at bounding box center [607, 308] width 75 height 15
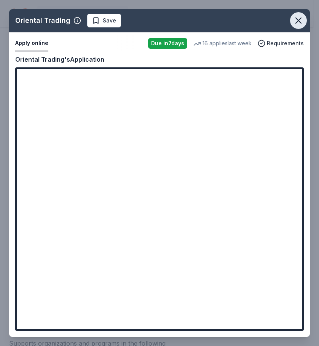
click at [297, 21] on icon "button" at bounding box center [298, 20] width 11 height 11
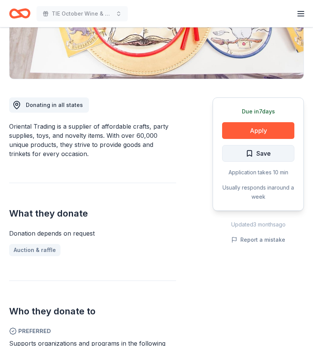
click at [262, 152] on span "Save" at bounding box center [263, 153] width 14 height 10
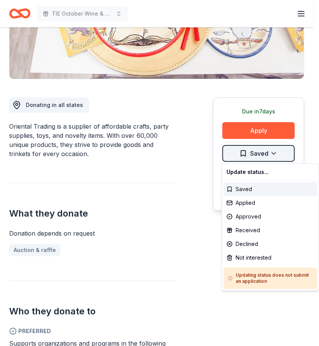
click at [274, 152] on html "TIE October Wine & Dine Fundraiser Start free trial Earn Rewards Due in 7 days …" at bounding box center [159, 21] width 319 height 346
click at [244, 203] on div "Applied" at bounding box center [270, 203] width 94 height 14
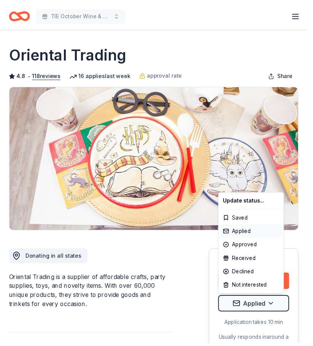
scroll to position [0, 0]
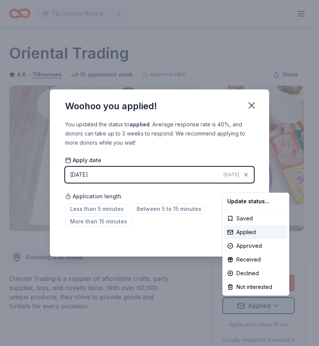
click at [155, 209] on html "TIE October Wine & Dine Fundraiser Start free trial Earn Rewards Due in 7 days …" at bounding box center [159, 173] width 319 height 346
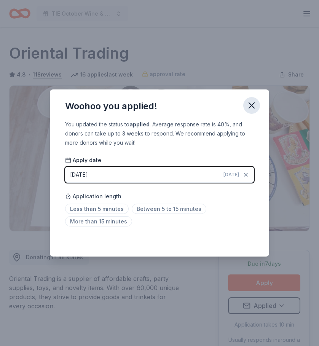
click at [249, 105] on icon "button" at bounding box center [251, 105] width 11 height 11
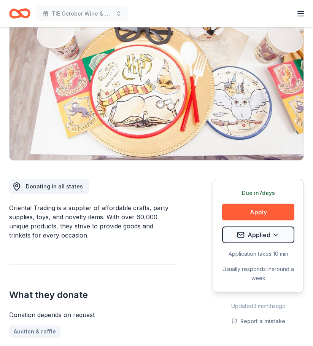
scroll to position [76, 0]
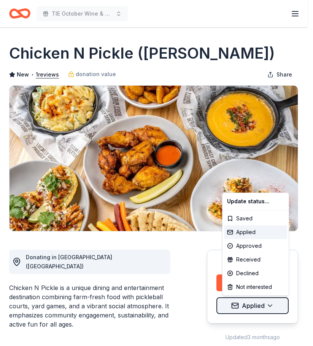
click at [276, 306] on html "TIE October Wine & Dine Fundraiser Start free trial Earn Rewards Due [DATE] Sha…" at bounding box center [156, 173] width 313 height 346
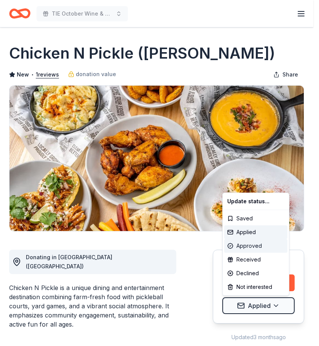
click at [248, 245] on div "Approved" at bounding box center [255, 246] width 63 height 14
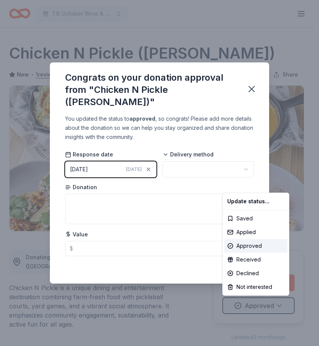
click at [245, 163] on html "TIE October Wine & Dine Fundraiser Start free trial Earn Rewards Due in 5 days …" at bounding box center [159, 173] width 319 height 346
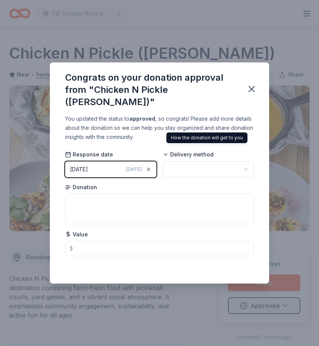
click at [165, 151] on icon at bounding box center [165, 154] width 6 height 6
click at [182, 151] on span "Delivery method" at bounding box center [187, 155] width 51 height 8
click at [194, 159] on html "TIE October Wine & Dine Fundraiser Start free trial Earn Rewards Due in 5 days …" at bounding box center [159, 173] width 319 height 346
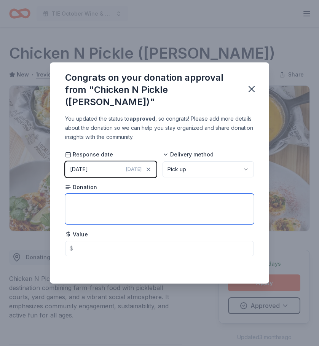
click at [79, 196] on textarea at bounding box center [159, 209] width 189 height 30
click at [108, 196] on textarea "Gift certificate (s)" at bounding box center [159, 209] width 189 height 30
type textarea "Gift certificate(s)"
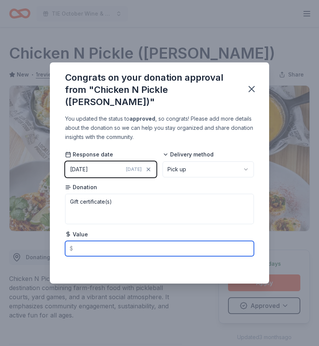
click at [82, 243] on input "text" at bounding box center [159, 248] width 189 height 15
click at [73, 242] on input "text" at bounding box center [159, 248] width 189 height 15
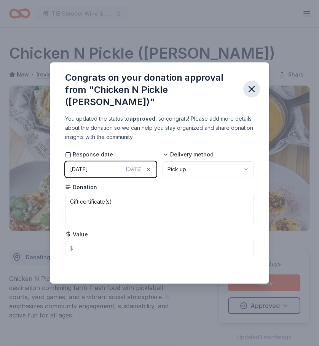
click at [252, 90] on icon "button" at bounding box center [251, 88] width 5 height 5
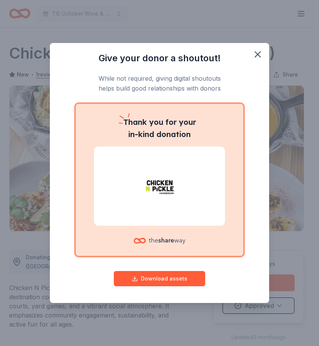
click at [154, 128] on p "Thank you for your in-kind donation" at bounding box center [159, 128] width 131 height 24
click at [162, 241] on icon at bounding box center [167, 241] width 36 height 6
click at [158, 278] on button "Download assets" at bounding box center [159, 278] width 91 height 15
click at [247, 91] on p "While not required, giving digital shoutouts helps build good relationships wit…" at bounding box center [159, 83] width 189 height 20
click at [256, 56] on icon "button" at bounding box center [257, 54] width 5 height 5
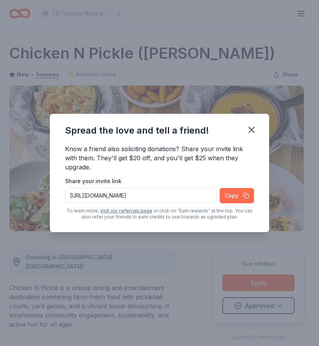
click at [239, 196] on button "Copy" at bounding box center [236, 195] width 34 height 15
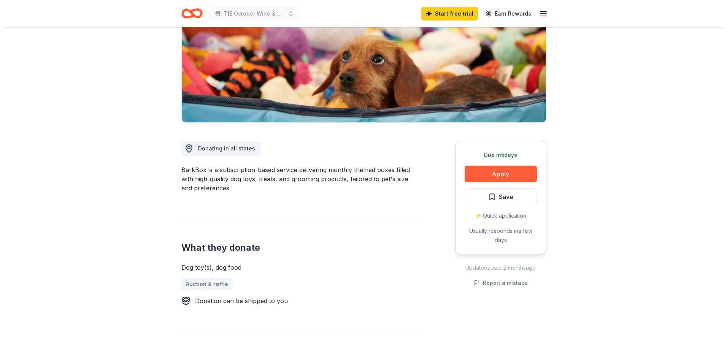
scroll to position [114, 0]
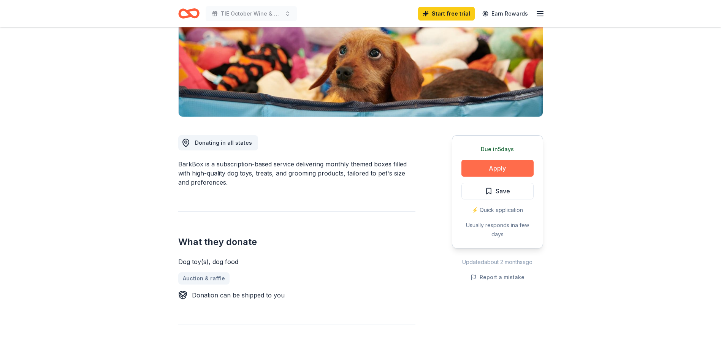
click at [494, 166] on button "Apply" at bounding box center [498, 168] width 72 height 17
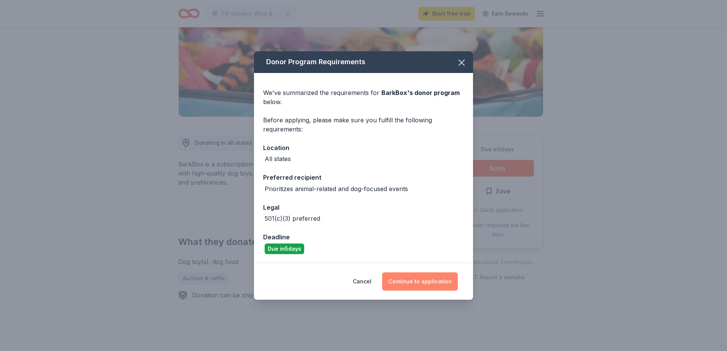
click at [416, 281] on button "Continue to application" at bounding box center [420, 282] width 76 height 18
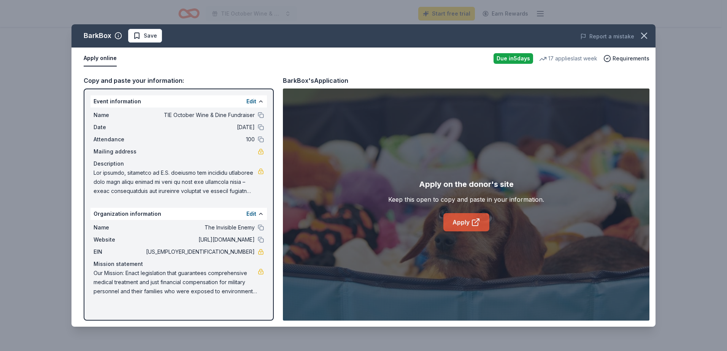
click at [467, 221] on link "Apply" at bounding box center [466, 222] width 46 height 18
